Goal: Task Accomplishment & Management: Manage account settings

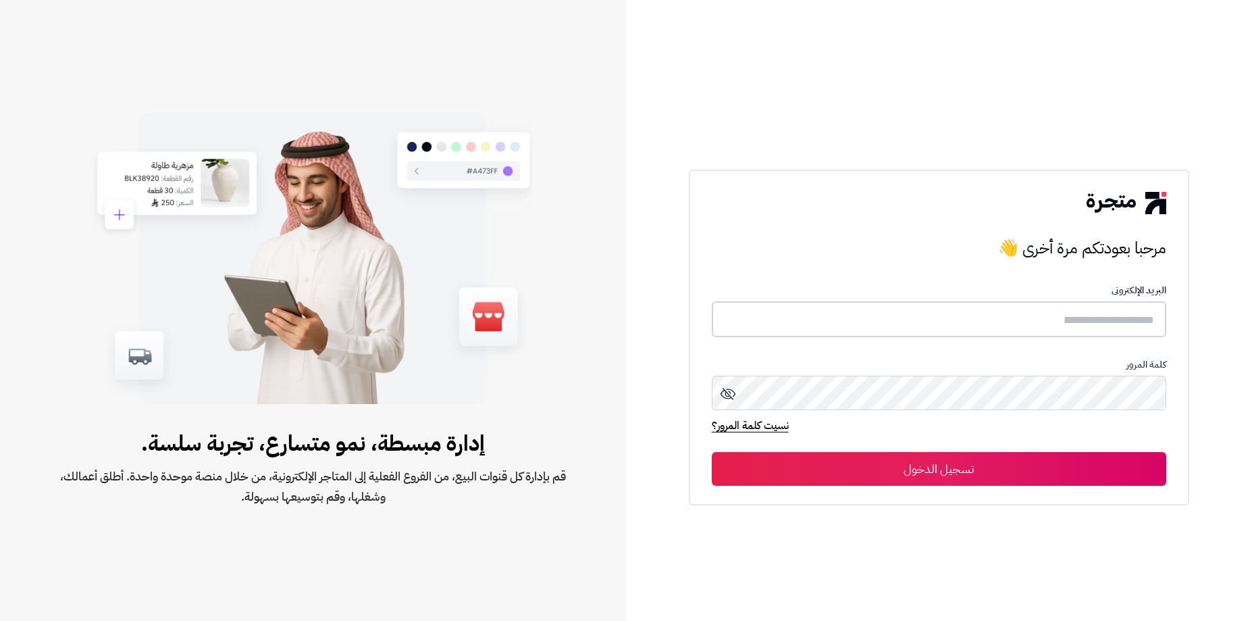
click at [1028, 323] on input "text" at bounding box center [939, 319] width 455 height 36
paste input "**********"
type input "**********"
click at [1122, 286] on p "البريد الإلكترونى" at bounding box center [939, 291] width 455 height 11
click at [1013, 465] on button "تسجيل الدخول" at bounding box center [939, 468] width 455 height 34
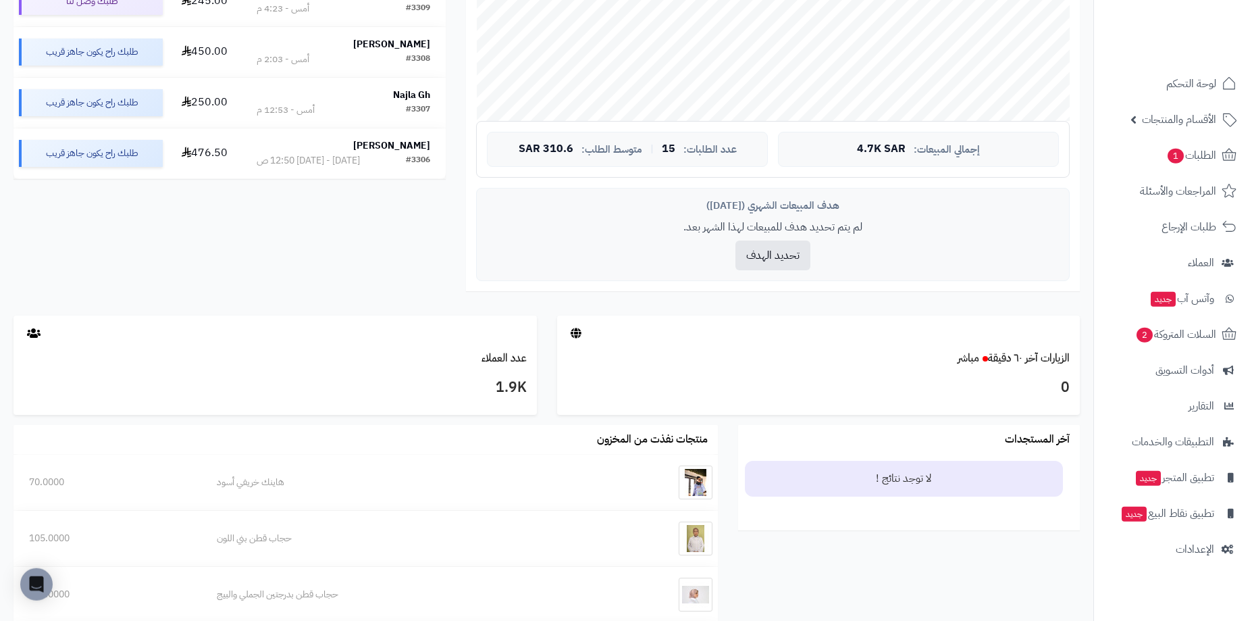
scroll to position [395, 0]
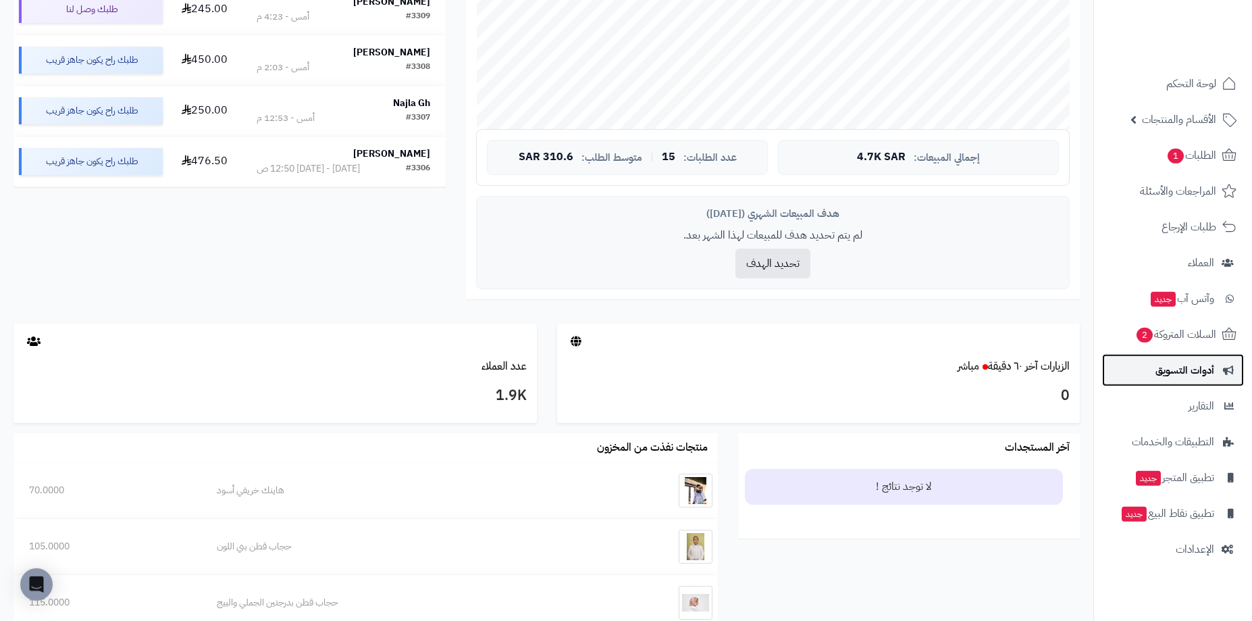
click at [1186, 363] on span "أدوات التسويق" at bounding box center [1184, 370] width 59 height 19
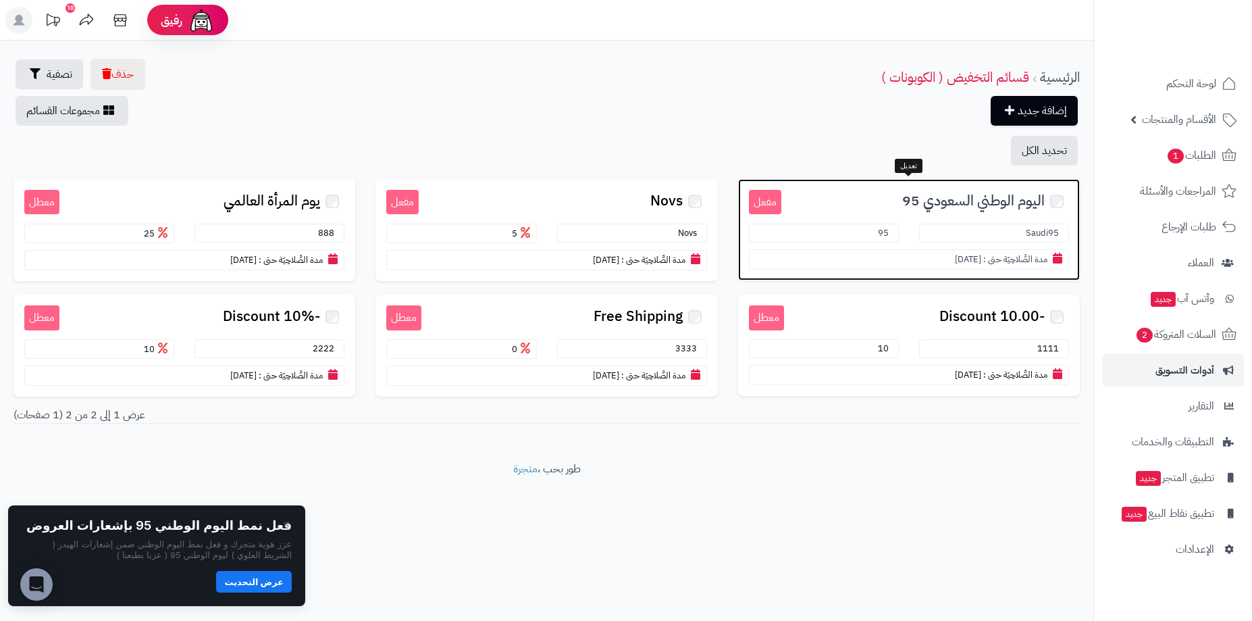
click at [906, 204] on span "اليوم الوطني السعودي 95" at bounding box center [973, 201] width 142 height 16
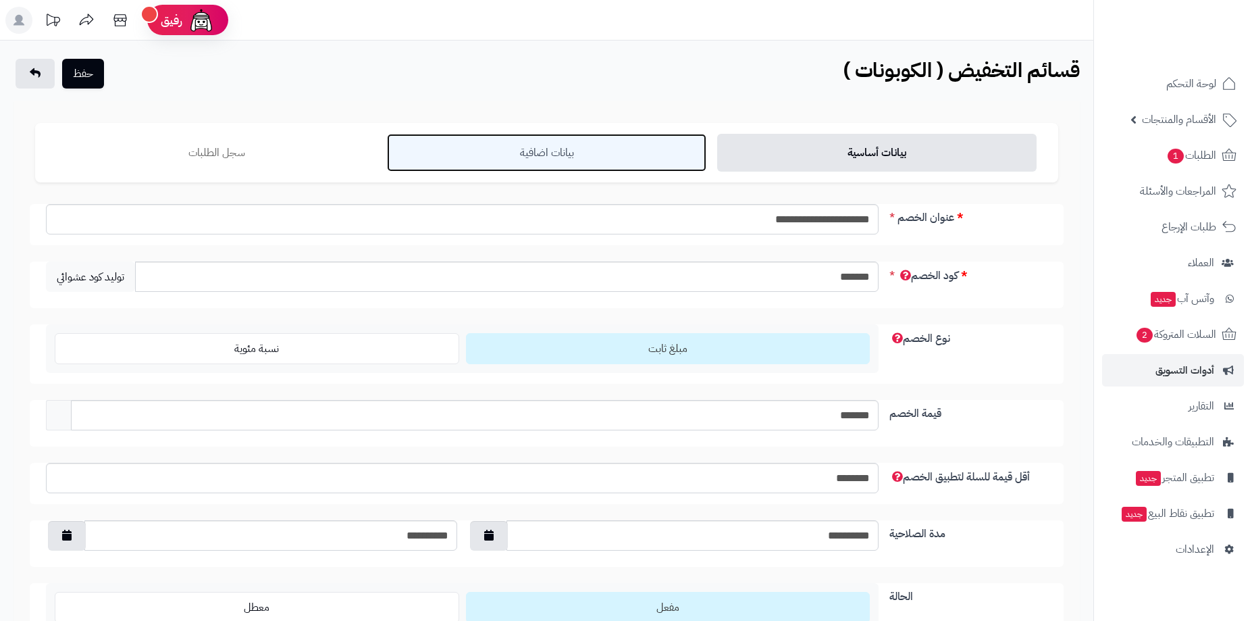
click at [604, 166] on link "بيانات اضافية" at bounding box center [546, 153] width 319 height 38
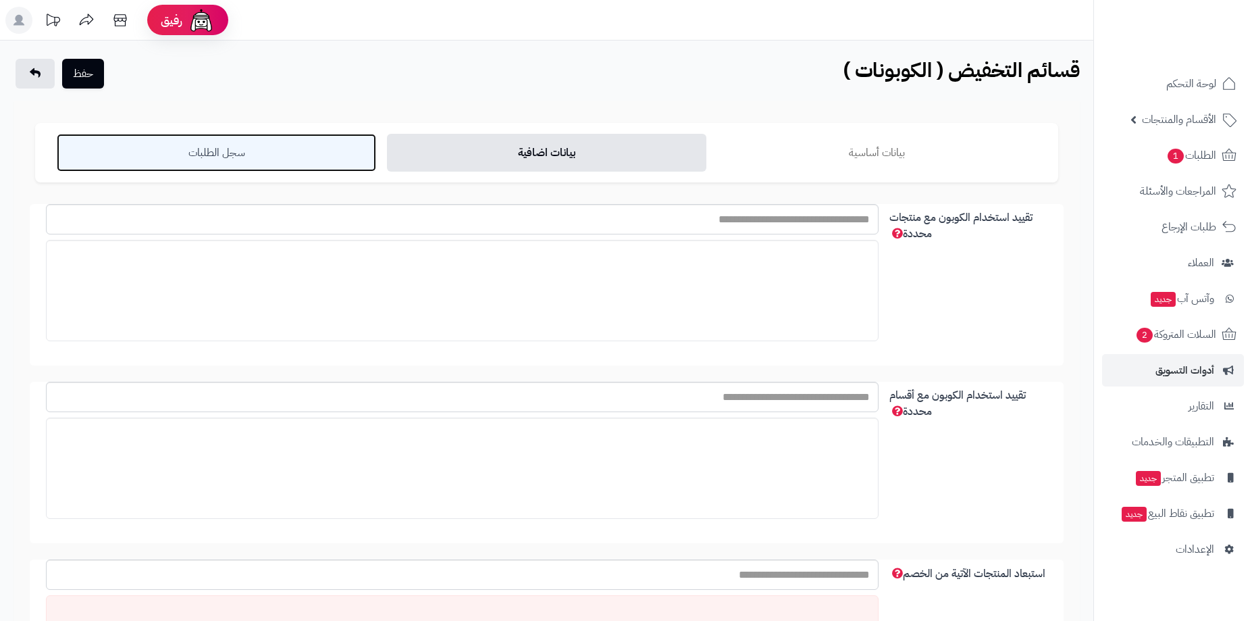
click at [280, 149] on link "سجل الطلبات" at bounding box center [216, 153] width 319 height 38
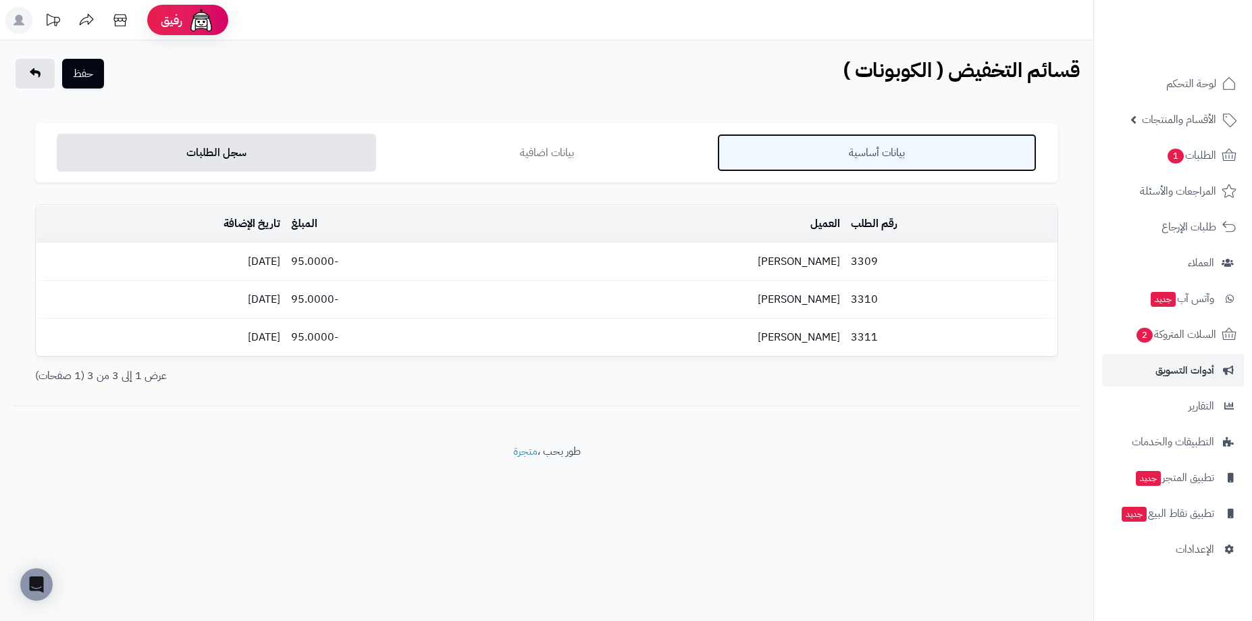
click at [868, 170] on link "بيانات أساسية" at bounding box center [876, 153] width 319 height 38
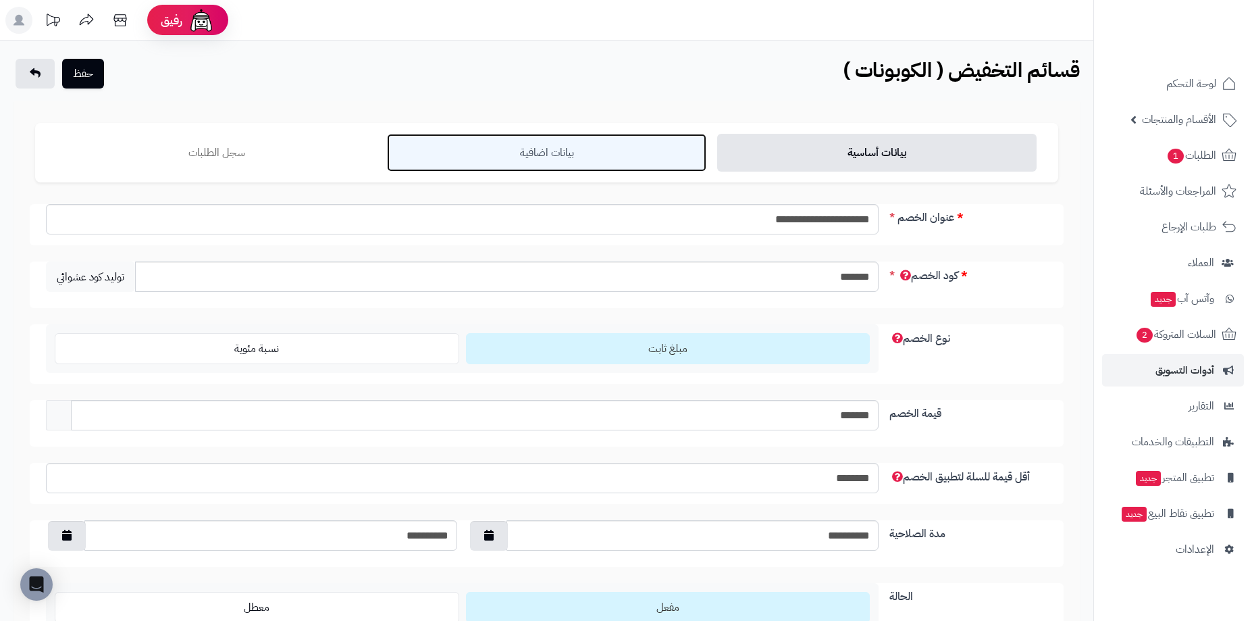
click at [618, 147] on link "بيانات اضافية" at bounding box center [546, 153] width 319 height 38
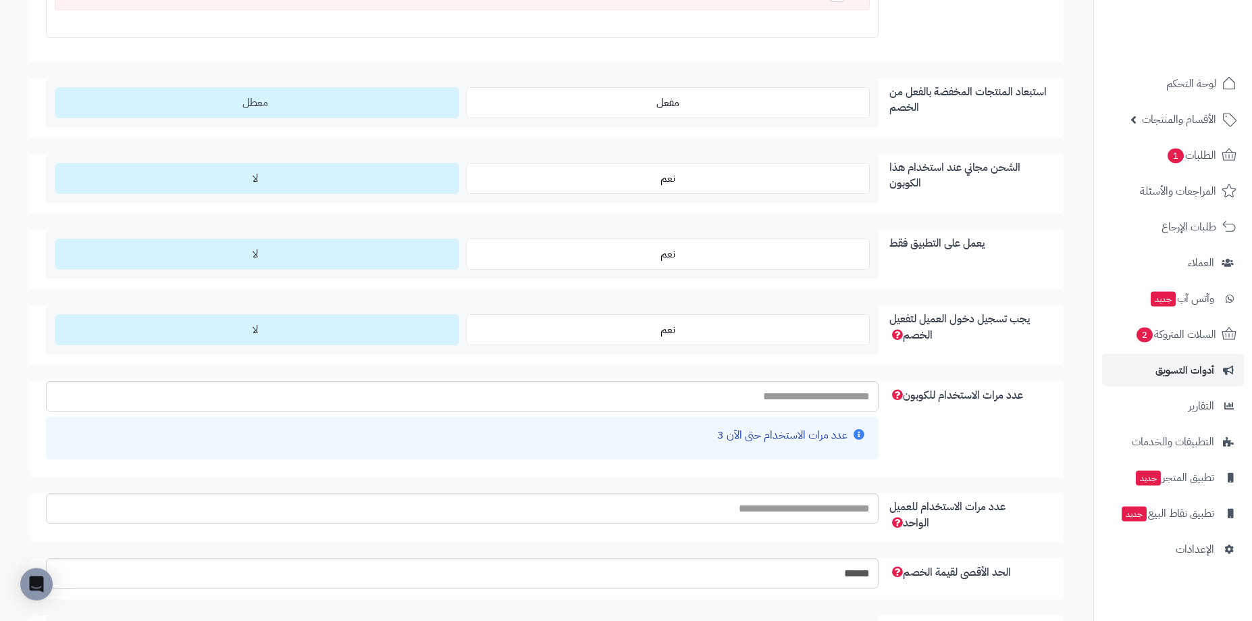
scroll to position [1129, 0]
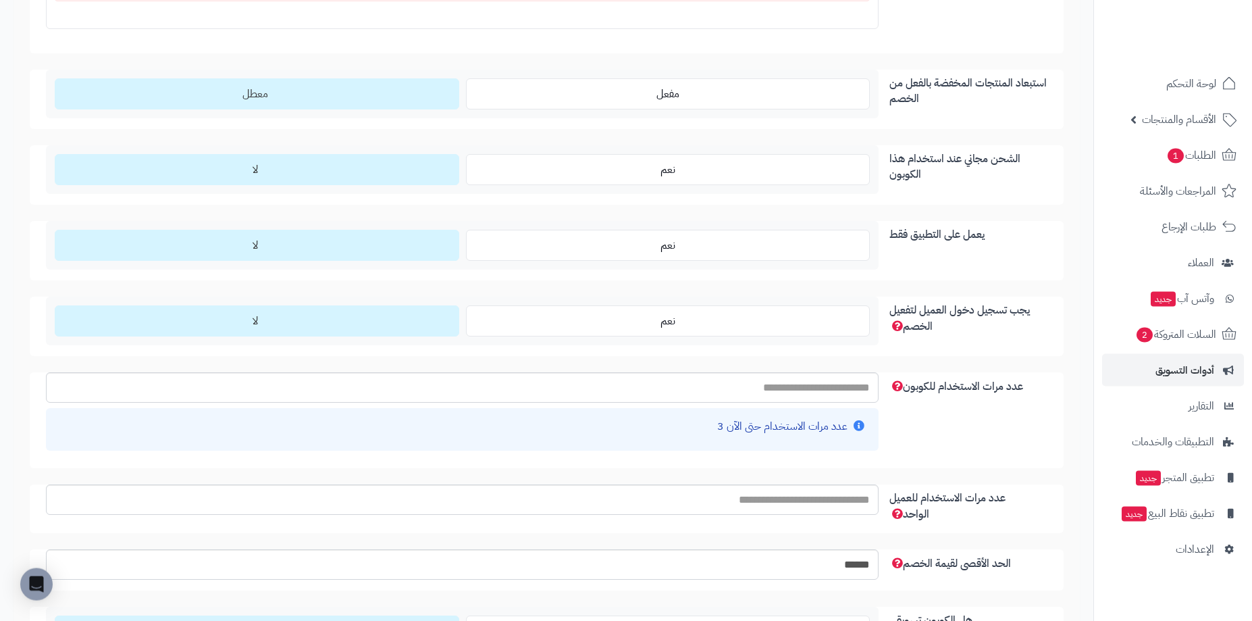
click at [750, 436] on div "عدد مرات الاستخدام حتى الآن 3" at bounding box center [462, 429] width 833 height 43
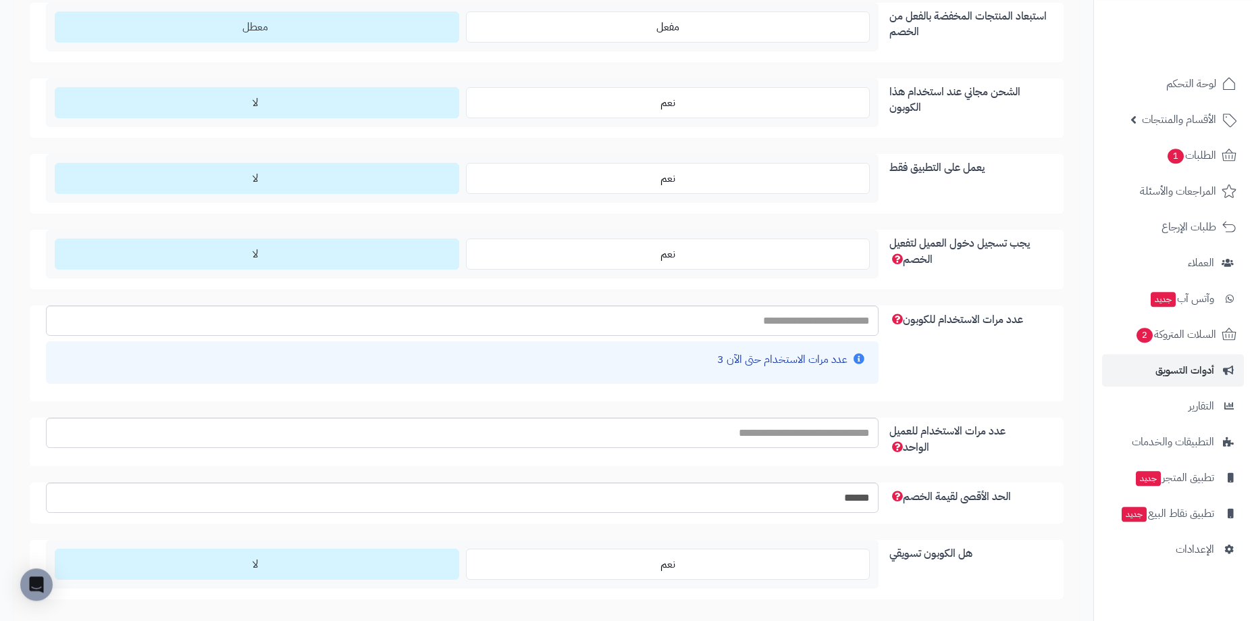
scroll to position [1201, 0]
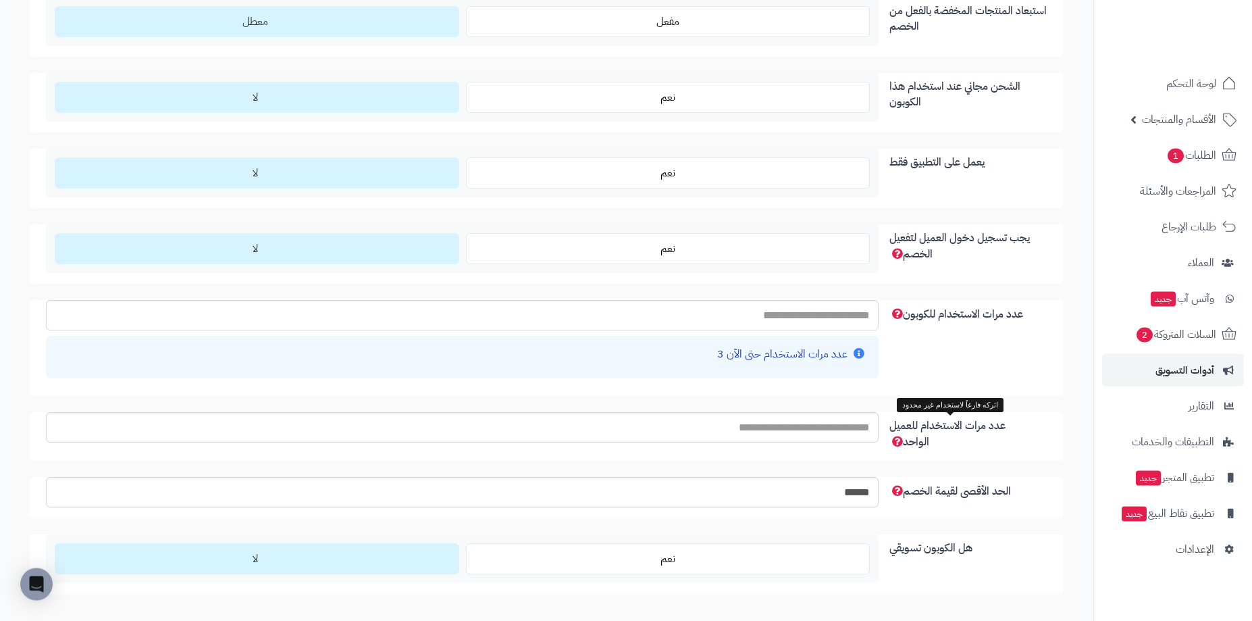
click at [893, 441] on span "عدد مرات الاستخدام للعميل الواحد" at bounding box center [947, 433] width 116 height 32
click at [879, 441] on input "عدد مرات الاستخدام للعميل الواحد" at bounding box center [462, 427] width 833 height 30
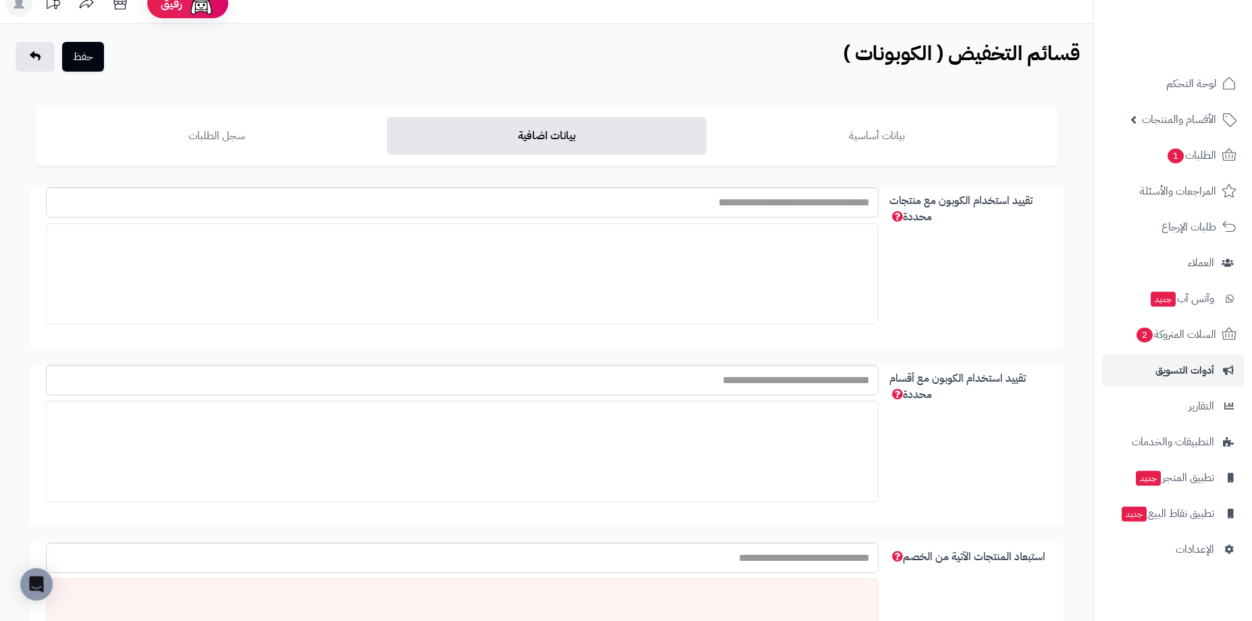
scroll to position [0, 0]
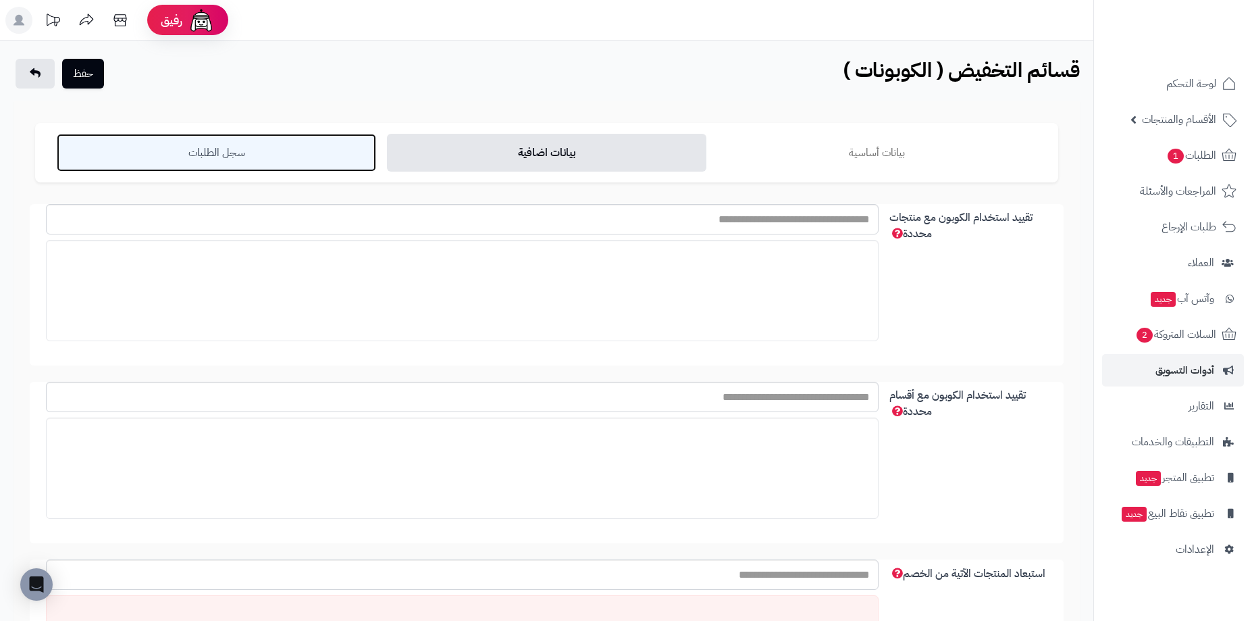
click at [288, 170] on link "سجل الطلبات" at bounding box center [216, 153] width 319 height 38
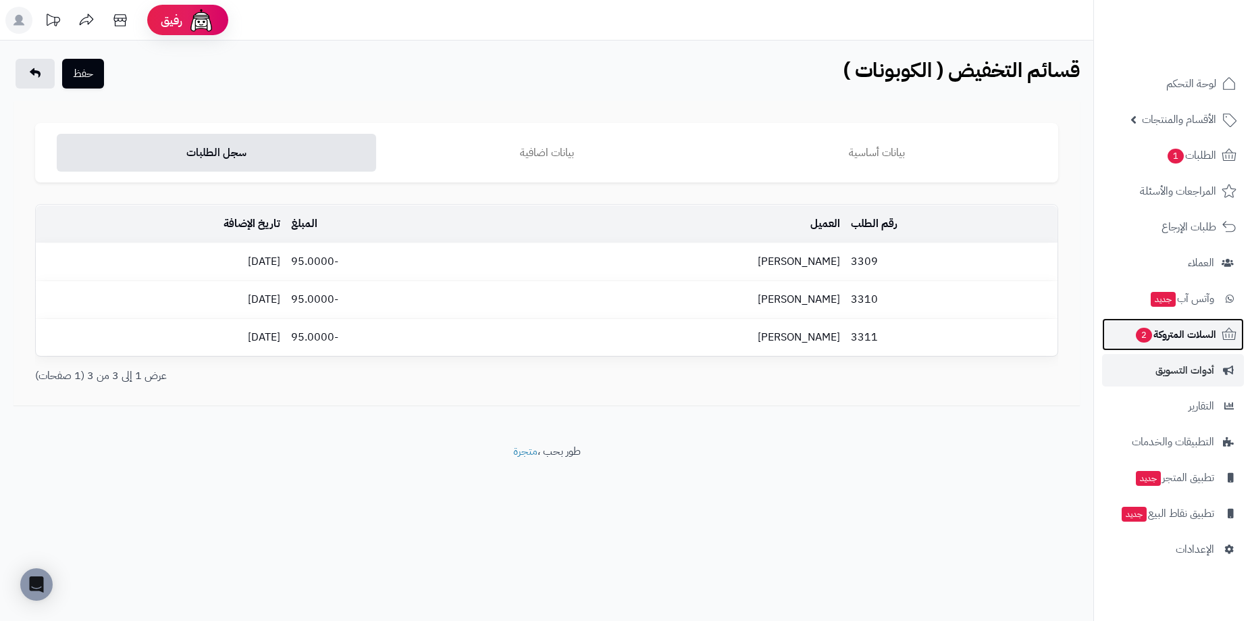
click at [1135, 332] on span "السلات المتروكة 2" at bounding box center [1176, 334] width 82 height 19
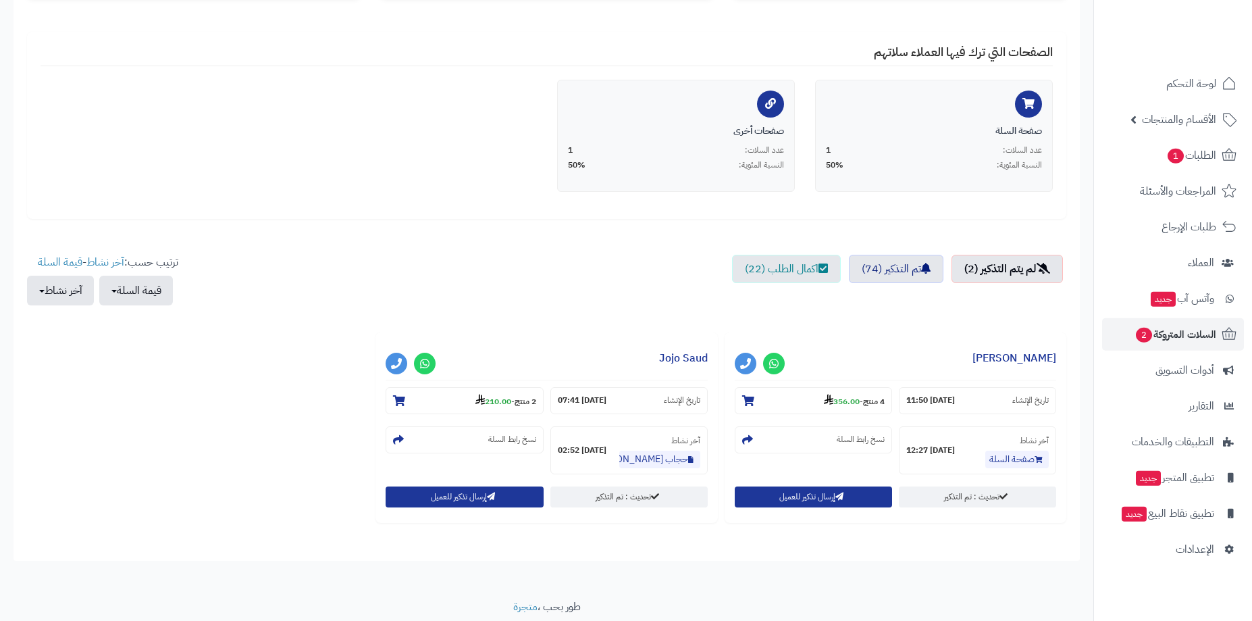
scroll to position [250, 0]
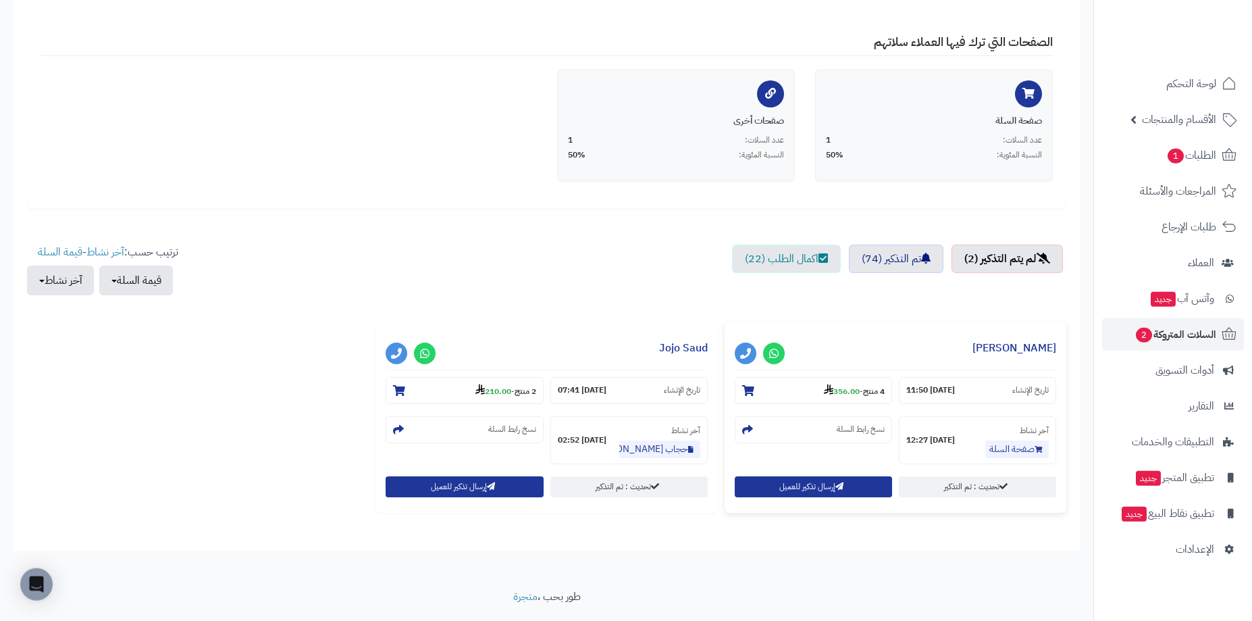
click at [906, 361] on h3 "Sarah AlSuhaibani" at bounding box center [895, 351] width 321 height 38
click at [868, 371] on div "**********" at bounding box center [896, 417] width 342 height 190
click at [853, 397] on section "4 منتج - 356.00" at bounding box center [813, 390] width 157 height 27
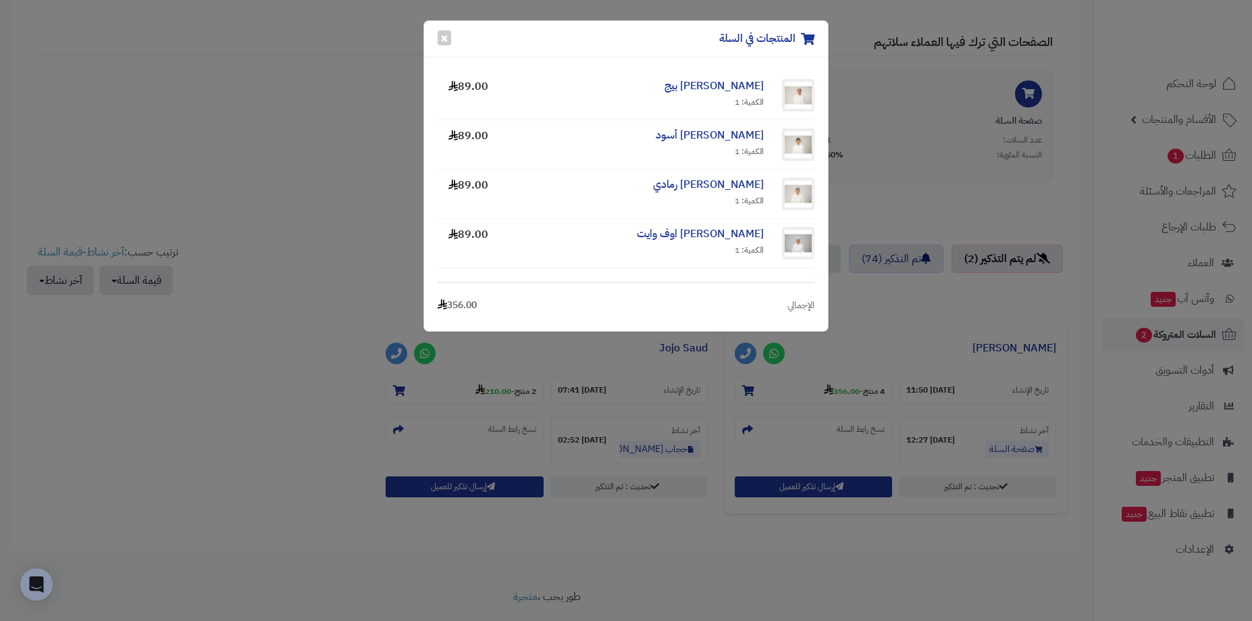
click at [716, 358] on div "المنتجات في السلة × بن توربان بيج الكمية: 1 89.00 بن توربان أسود الكمية: 1 89.0…" at bounding box center [626, 310] width 1252 height 621
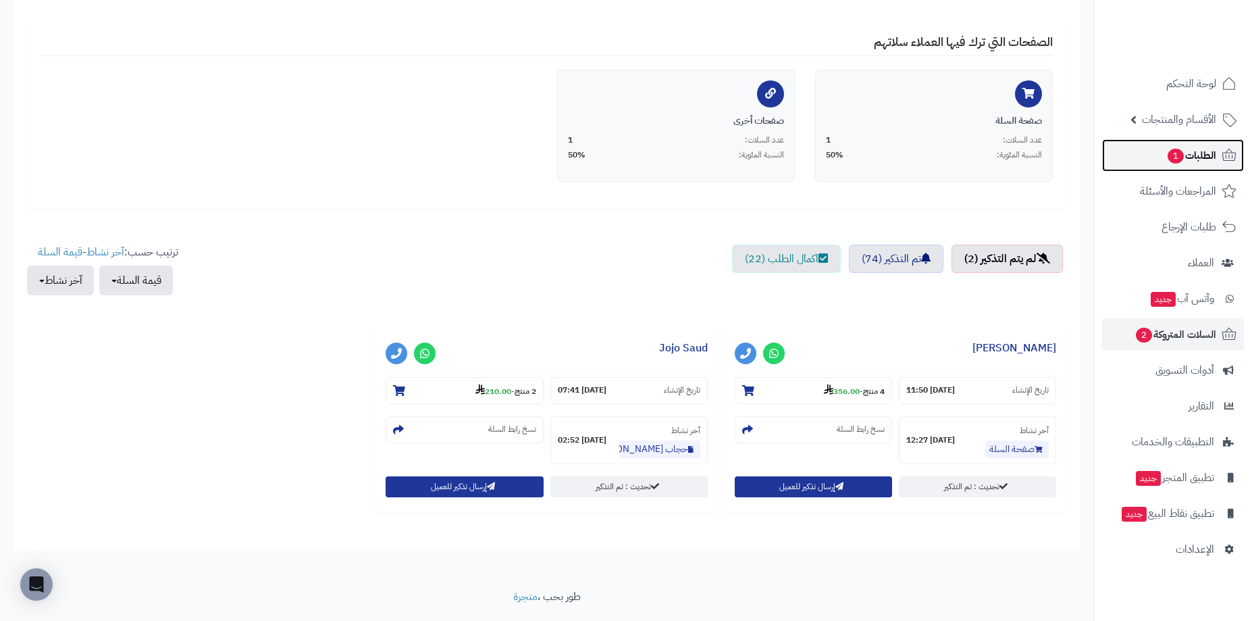
click at [1207, 158] on span "الطلبات 1" at bounding box center [1191, 155] width 50 height 19
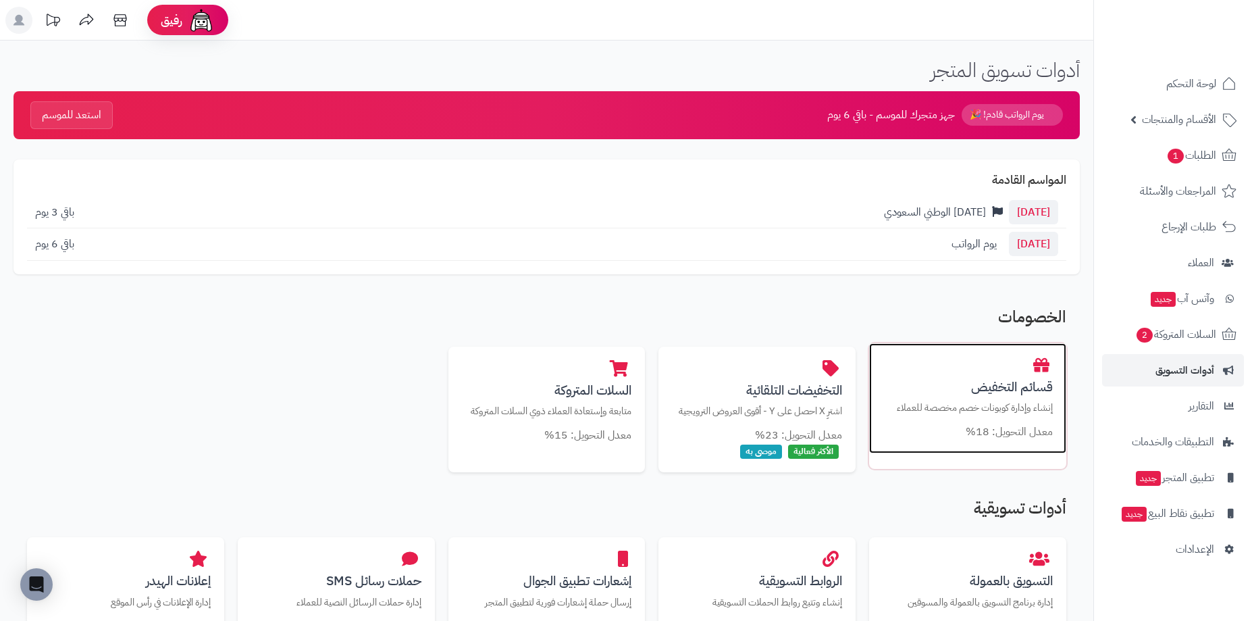
click at [981, 366] on div "قسائم التخفيض إنشاء وإدارة كوبونات خصم مخصصة للعملاء معدل التحويل: 18%" at bounding box center [967, 398] width 197 height 111
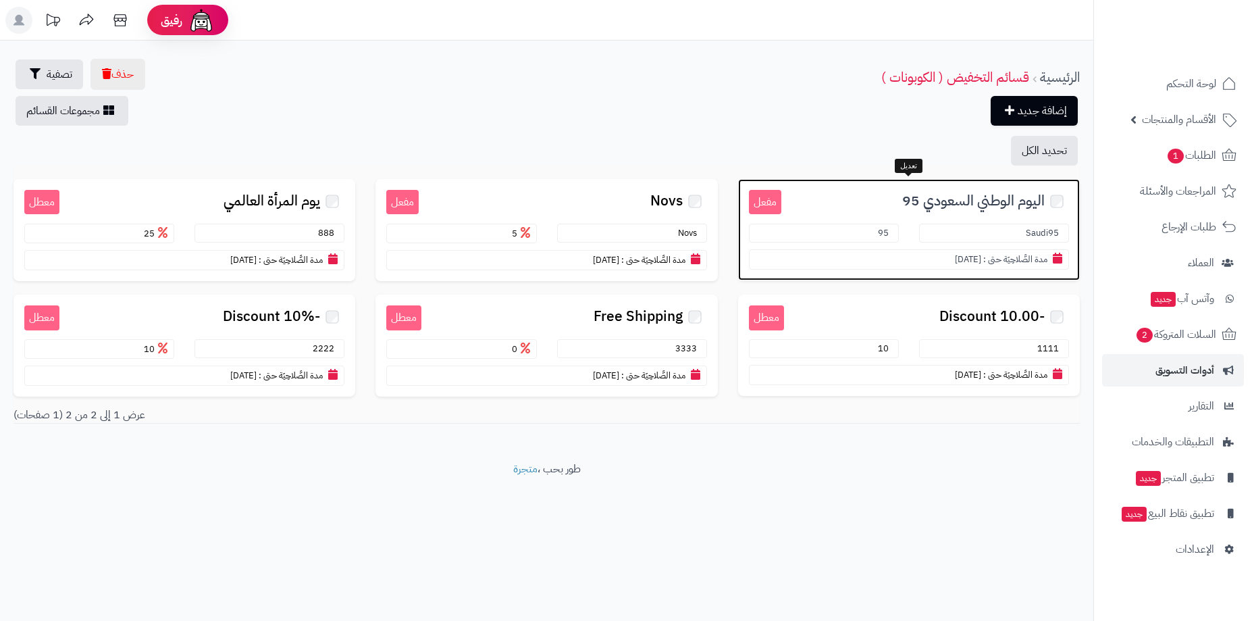
click at [864, 201] on h3 "اليوم الوطني السعودي 95" at bounding box center [925, 200] width 288 height 20
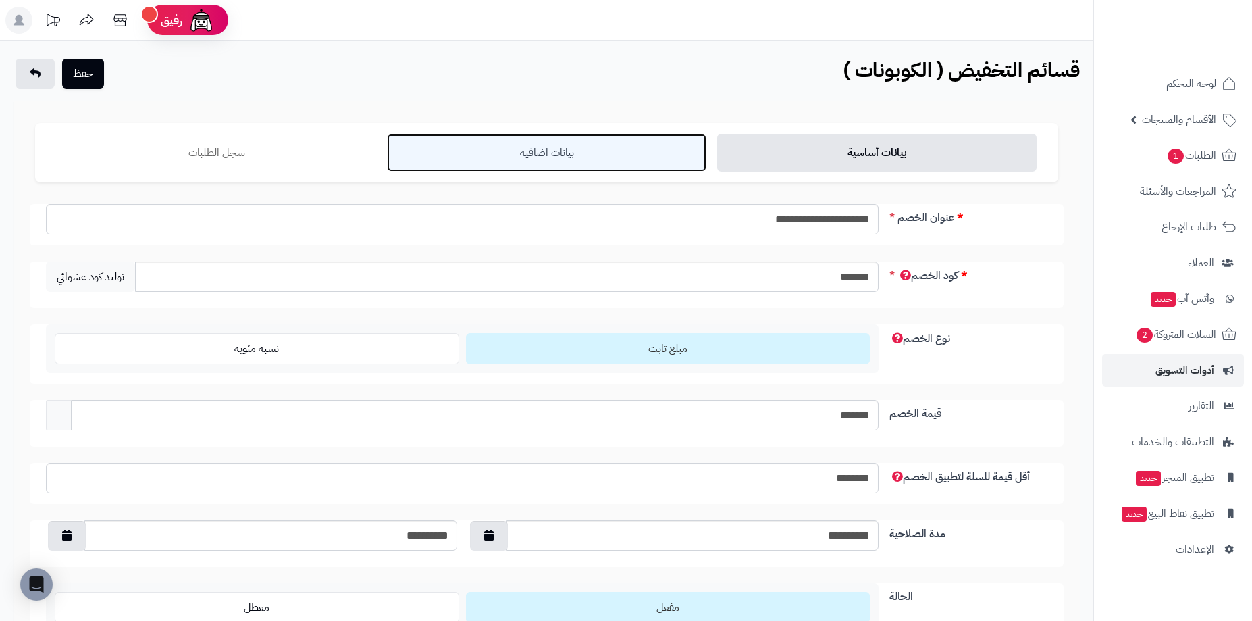
click at [498, 147] on link "بيانات اضافية" at bounding box center [546, 153] width 319 height 38
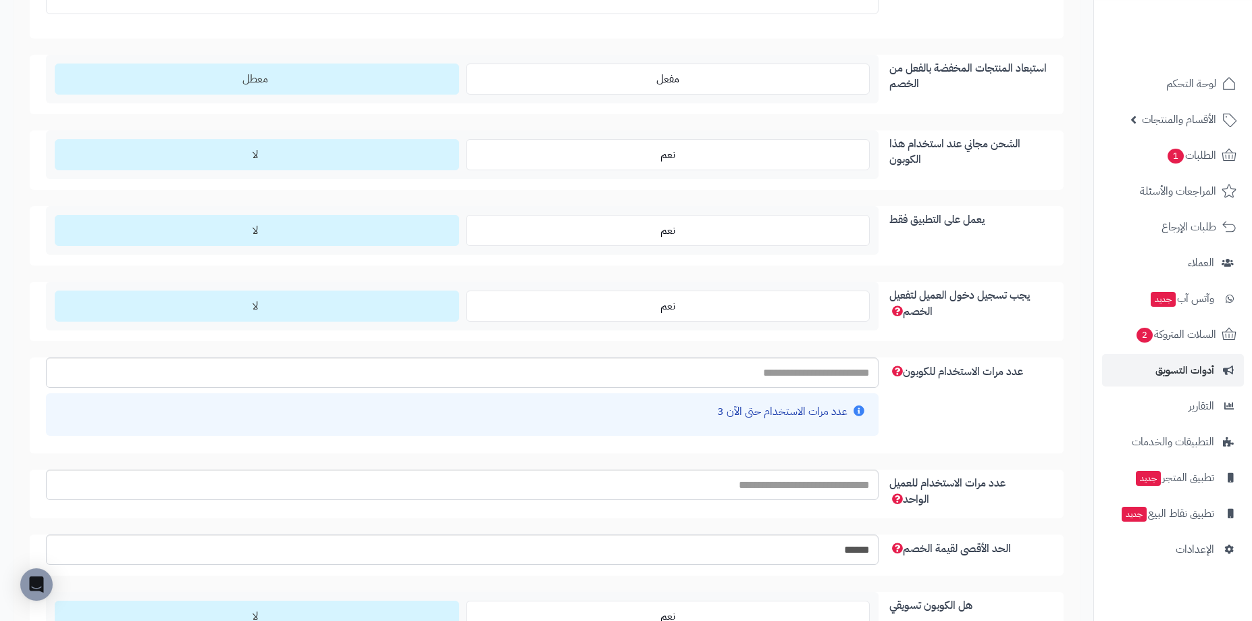
scroll to position [1150, 0]
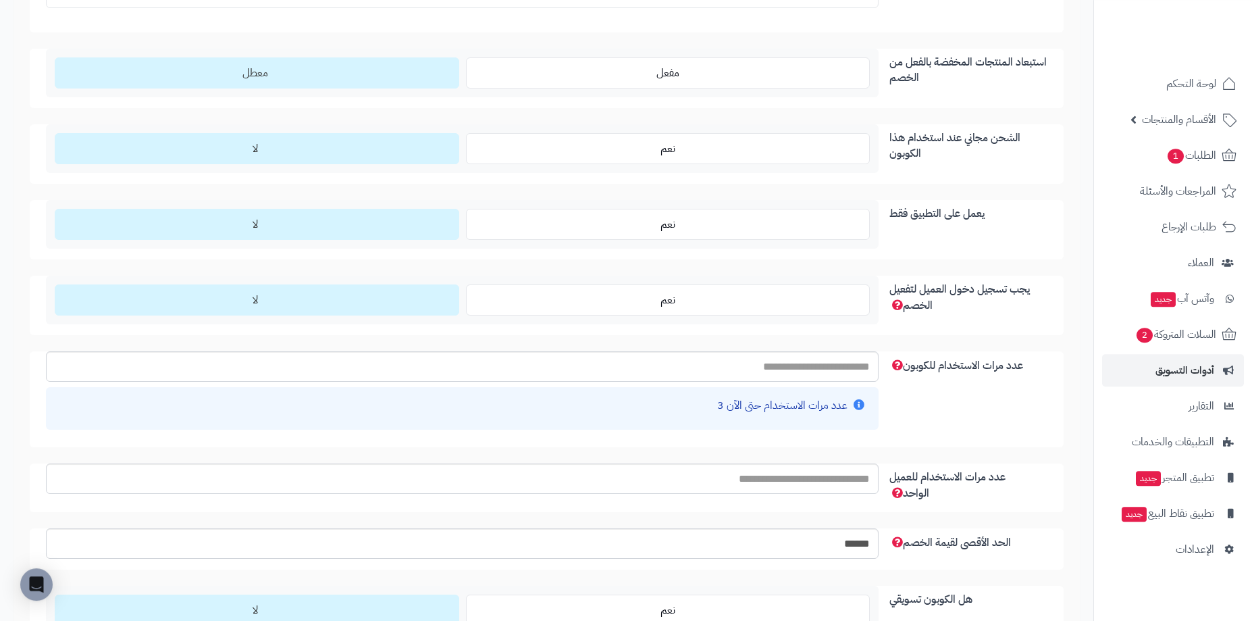
click at [863, 400] on icon at bounding box center [859, 404] width 11 height 11
click at [859, 403] on icon at bounding box center [859, 404] width 11 height 11
click at [787, 412] on small "عدد مرات الاستخدام حتى الآن 3" at bounding box center [782, 405] width 130 height 16
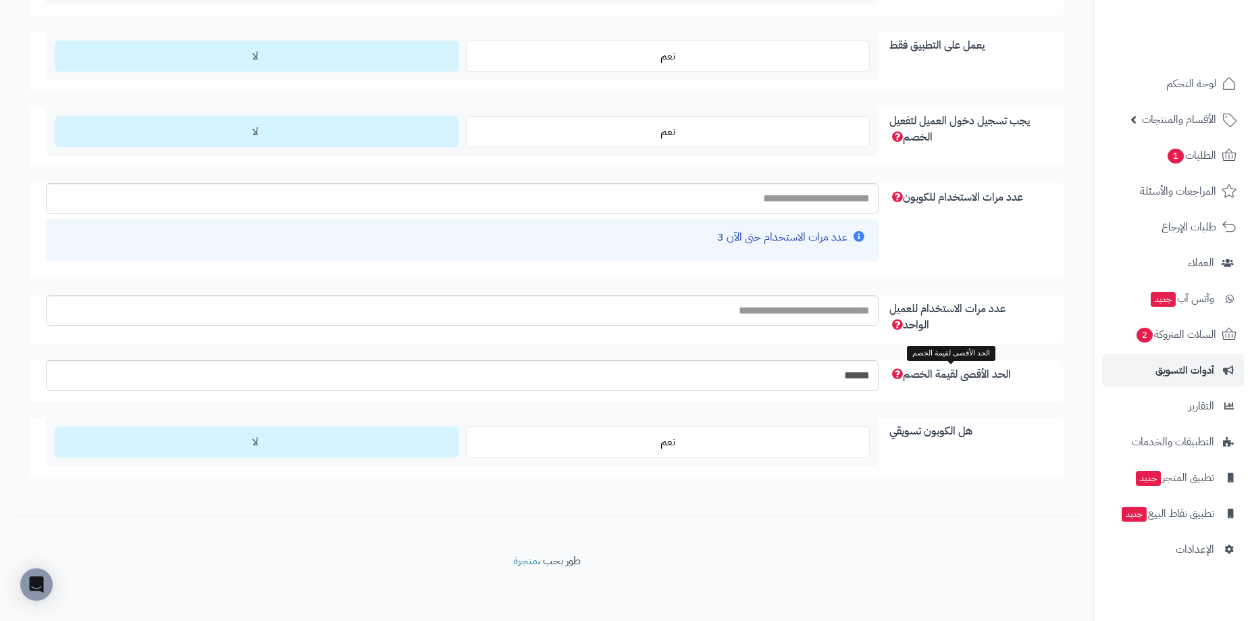
click at [894, 372] on span "الحد الأقصى لقيمة الخصم" at bounding box center [950, 374] width 122 height 16
click at [879, 325] on input "عدد مرات الاستخدام للعميل الواحد" at bounding box center [462, 310] width 833 height 30
click at [902, 373] on span "الحد الأقصى لقيمة الخصم" at bounding box center [950, 374] width 122 height 16
click at [879, 325] on input "عدد مرات الاستخدام للعميل الواحد" at bounding box center [462, 310] width 833 height 30
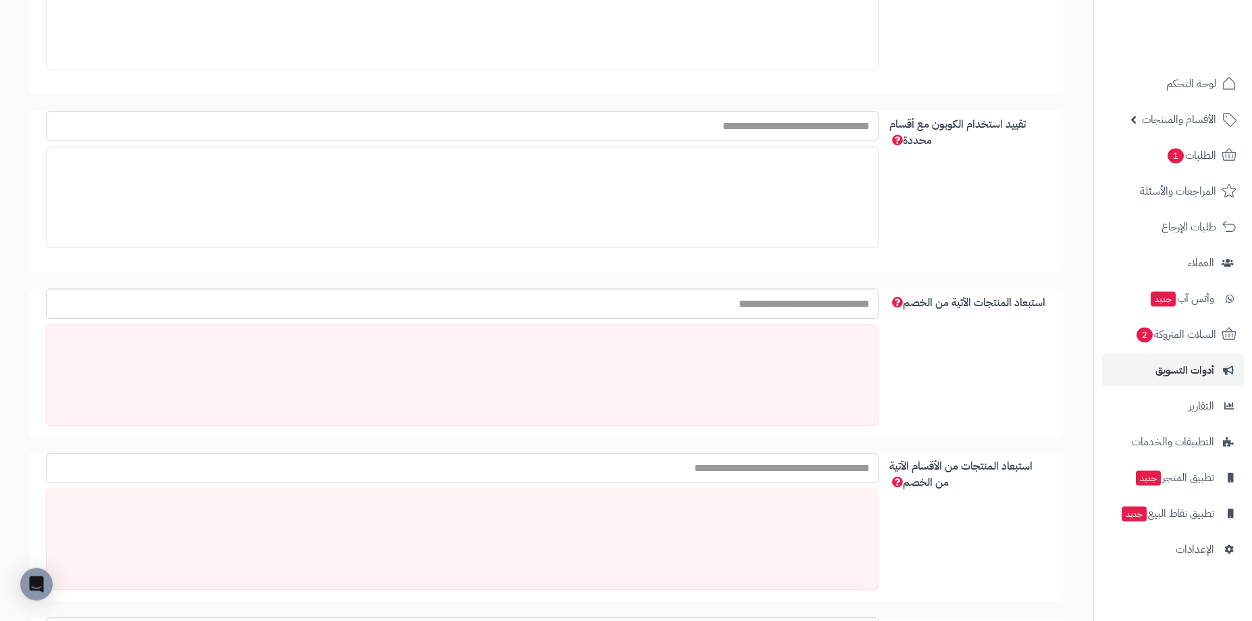
scroll to position [0, 0]
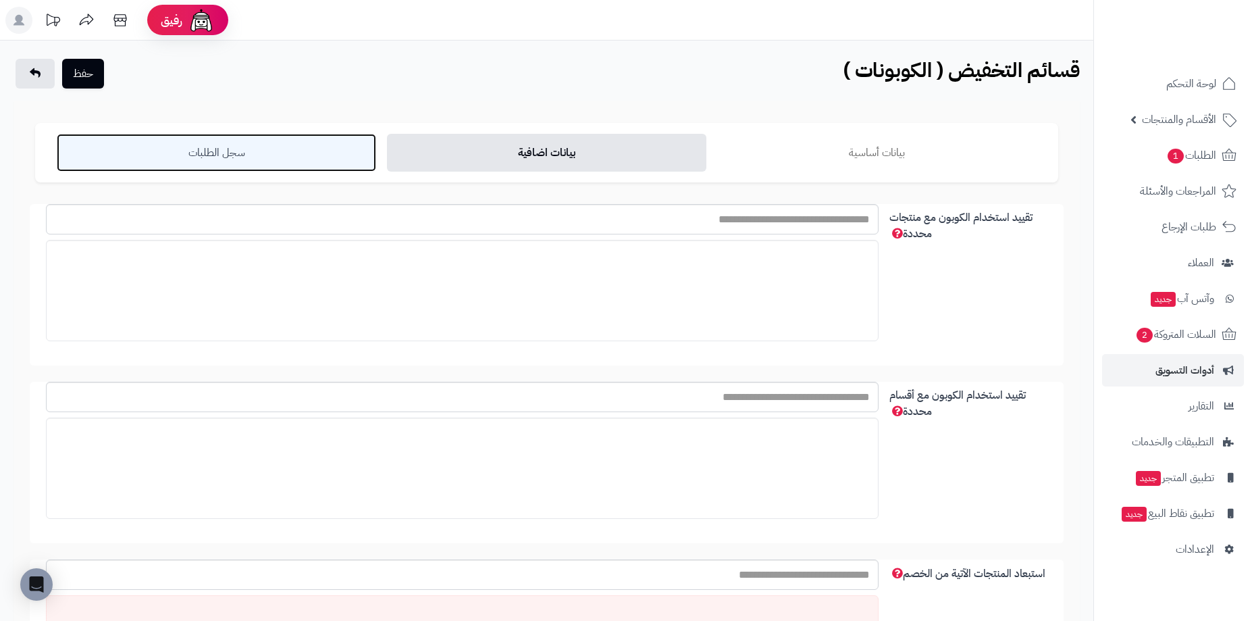
click at [228, 151] on link "سجل الطلبات" at bounding box center [216, 153] width 319 height 38
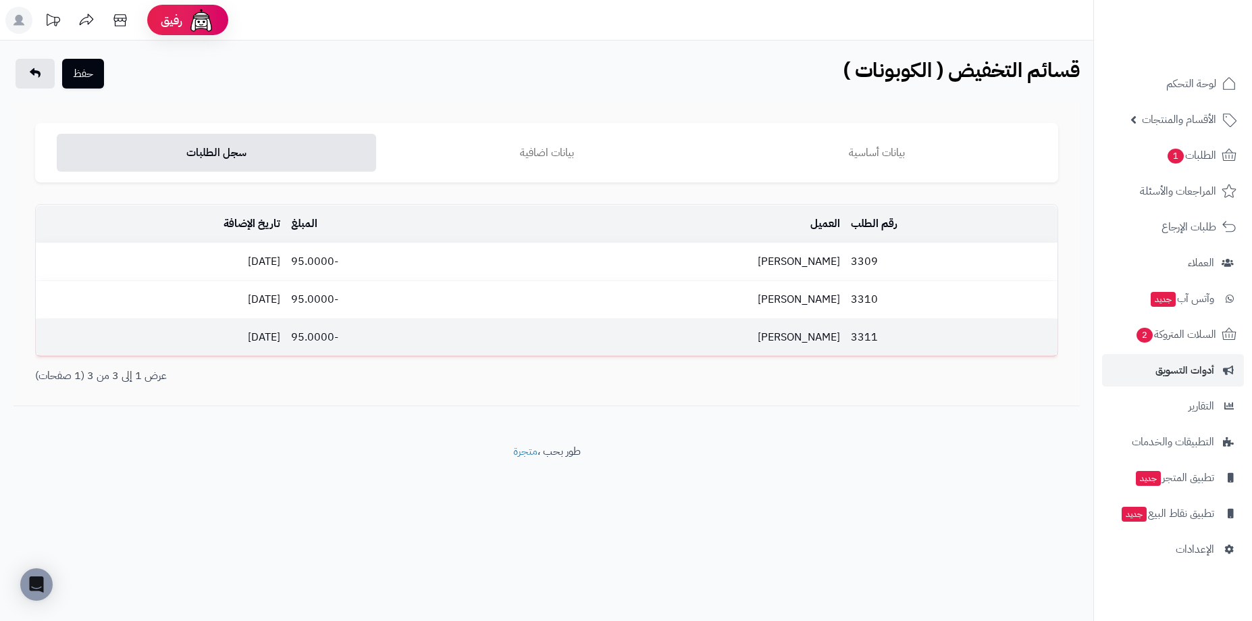
click at [756, 336] on td "[PERSON_NAME]" at bounding box center [672, 337] width 344 height 37
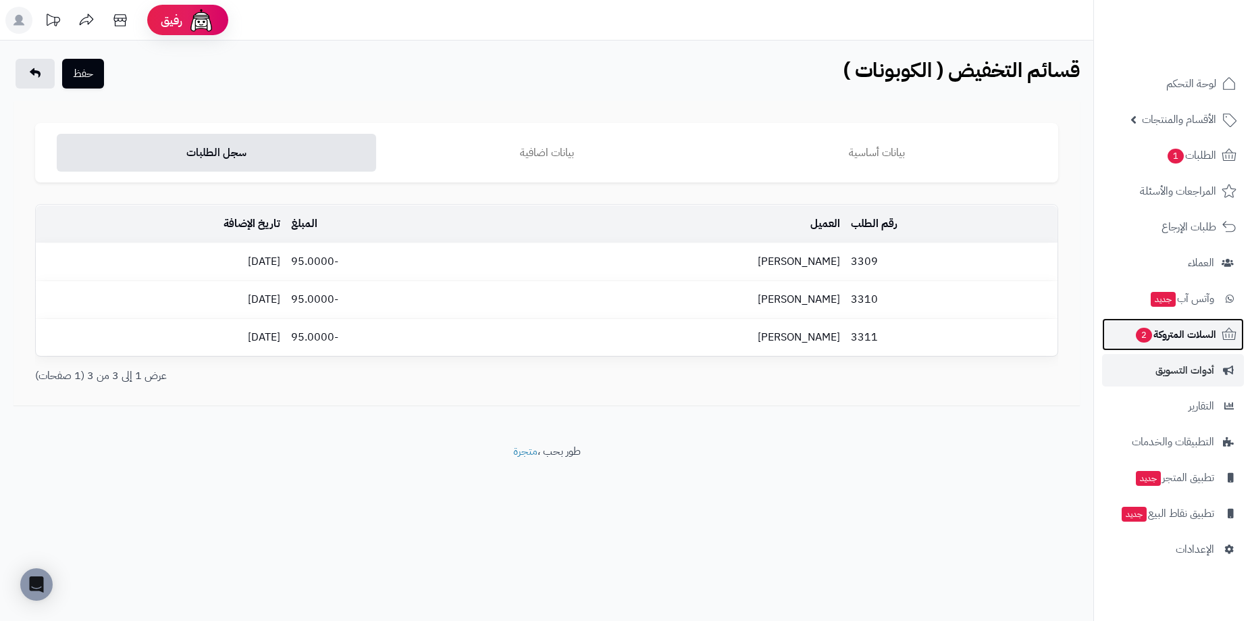
click at [1181, 340] on span "السلات المتروكة 2" at bounding box center [1176, 334] width 82 height 19
click at [570, 64] on div "حفظ قسائم التخفيض ( الكوبونات ) الرئيسية قسائم التخفيض ( الكوبونات )" at bounding box center [546, 75] width 1093 height 32
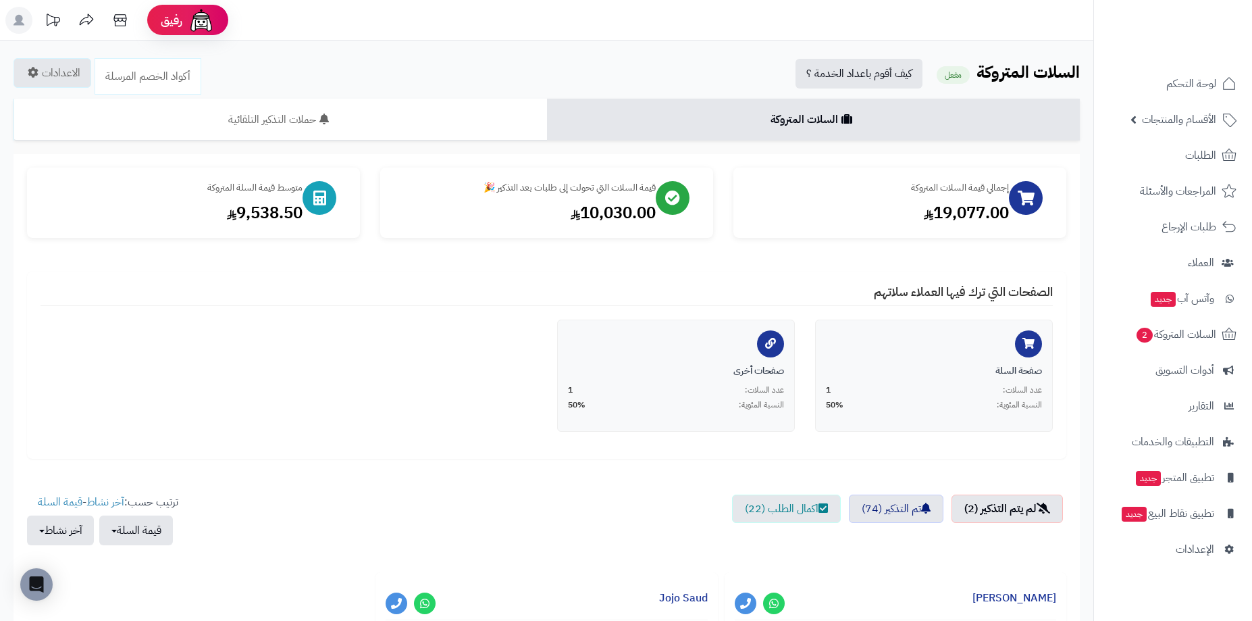
drag, startPoint x: 340, startPoint y: 354, endPoint x: 882, endPoint y: 21, distance: 636.3
click at [546, 298] on div "الصفحات التي ترك فيها العملاء سلاتهم صفحة السلة عدد السلات: 1 النسبة المئوية: 5…" at bounding box center [546, 364] width 1039 height 187
click at [629, 53] on div "الرئيسية الإضافات السلات المتروكة السلات المتروكة مفعل كيف أقوم باعداد الخدمة ؟…" at bounding box center [546, 440] width 1093 height 798
